Goal: Use online tool/utility: Use online tool/utility

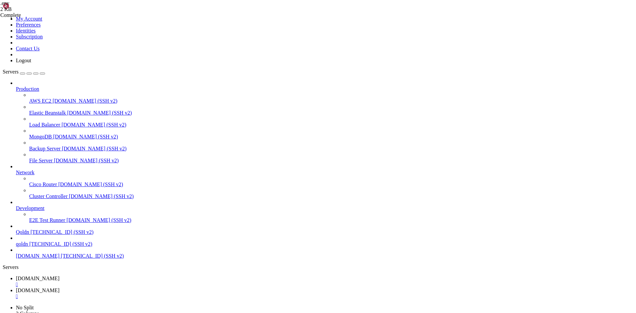
scroll to position [6, 1]
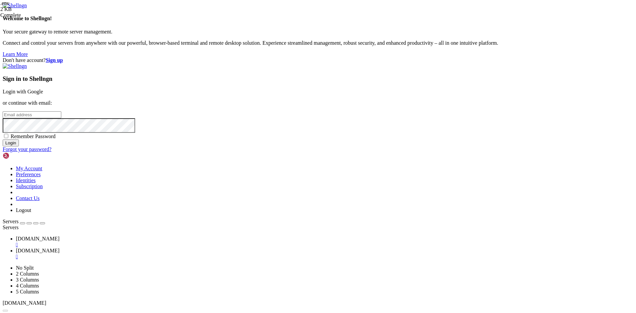
type input "root"
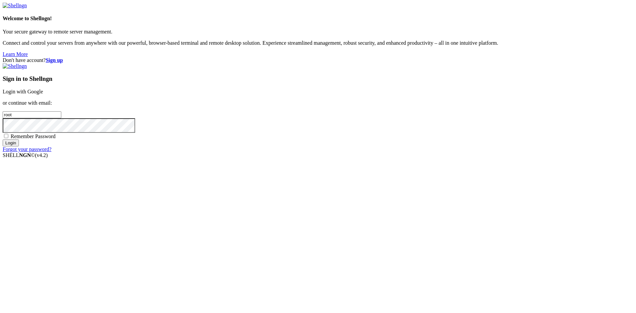
click at [43, 94] on link "Login with Google" at bounding box center [23, 92] width 40 height 6
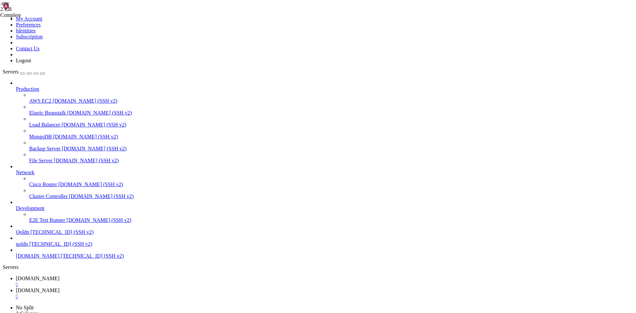
scroll to position [21275, 0]
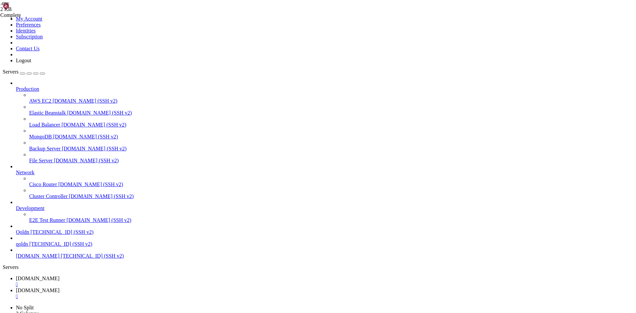
drag, startPoint x: 5, startPoint y: 534, endPoint x: 90, endPoint y: 545, distance: 85.9
drag, startPoint x: 6, startPoint y: 445, endPoint x: 253, endPoint y: 703, distance: 357.2
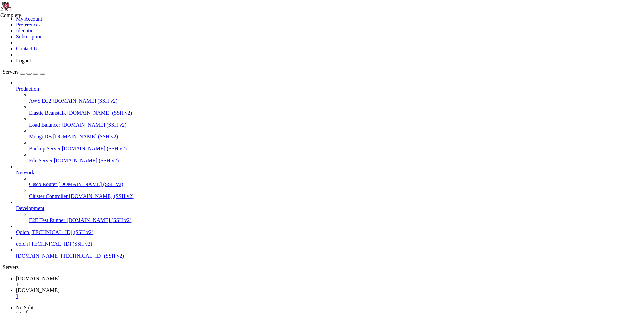
drag, startPoint x: 209, startPoint y: 538, endPoint x: 120, endPoint y: 505, distance: 94.6
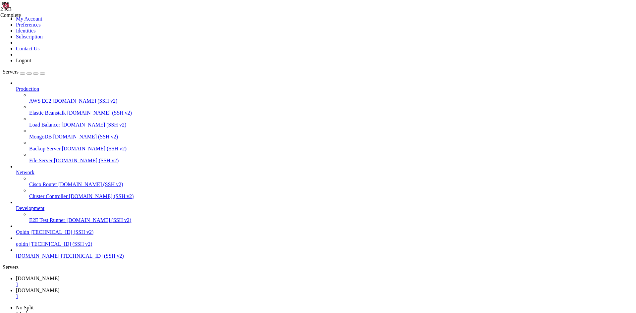
drag, startPoint x: 69, startPoint y: 671, endPoint x: 63, endPoint y: 673, distance: 6.0
drag, startPoint x: 6, startPoint y: 648, endPoint x: 89, endPoint y: 662, distance: 84.8
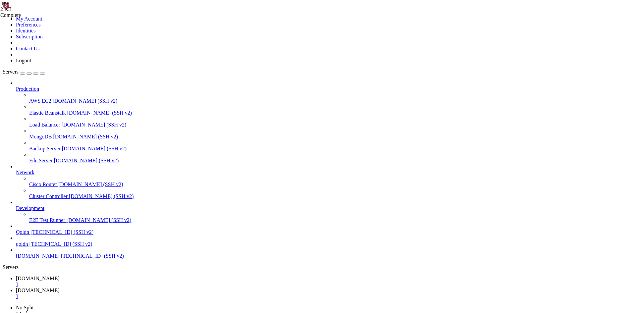
copy div "noonmart@Ubuntu-2204-jammy-amd64-base : /var/www/noonmart $ protected $fillable…"
